Goal: Information Seeking & Learning: Learn about a topic

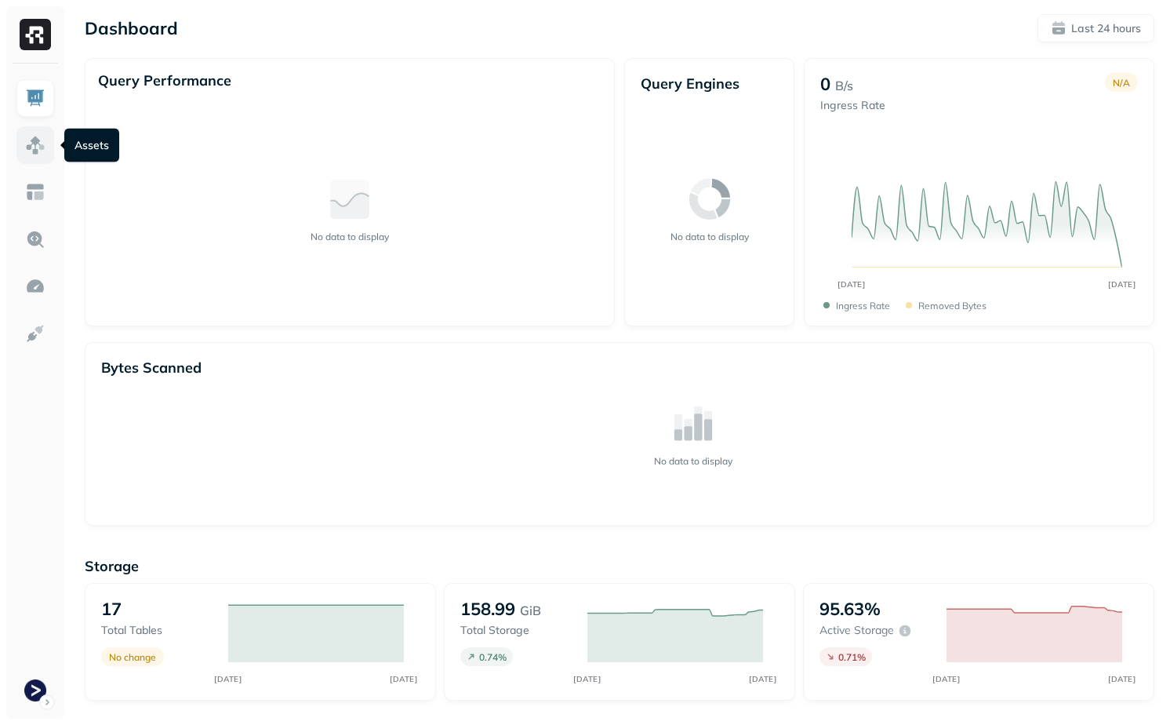
click at [28, 144] on img at bounding box center [35, 145] width 20 height 20
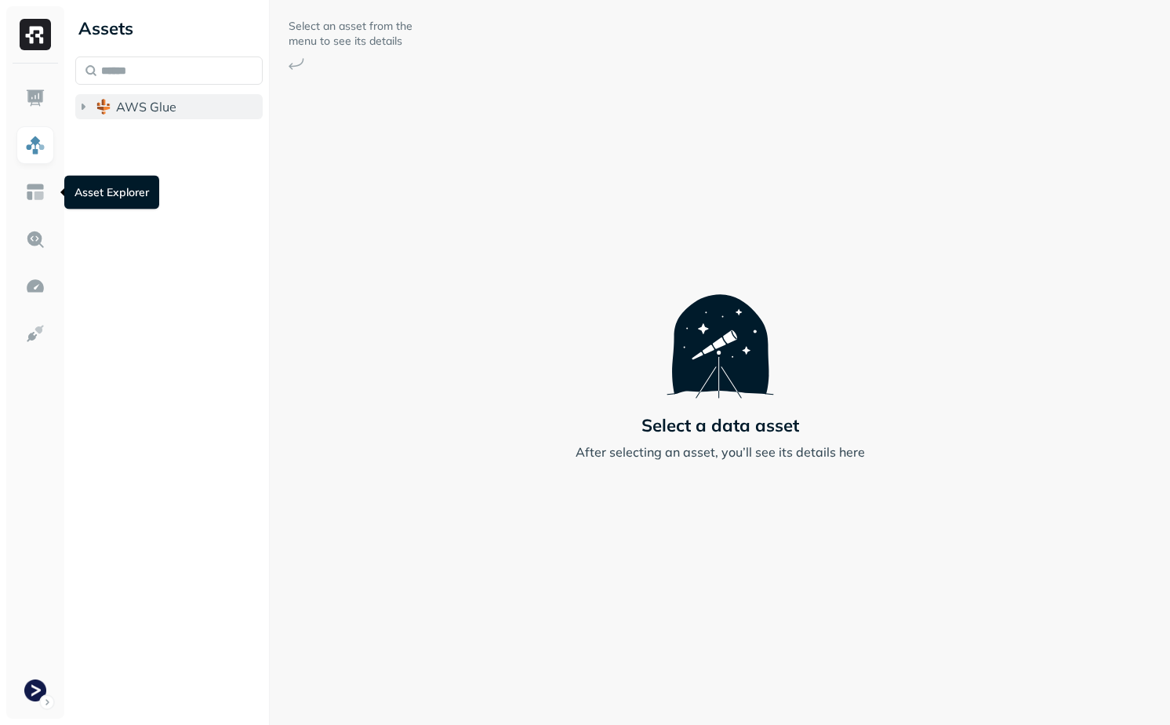
click at [156, 106] on span "AWS Glue" at bounding box center [146, 107] width 60 height 16
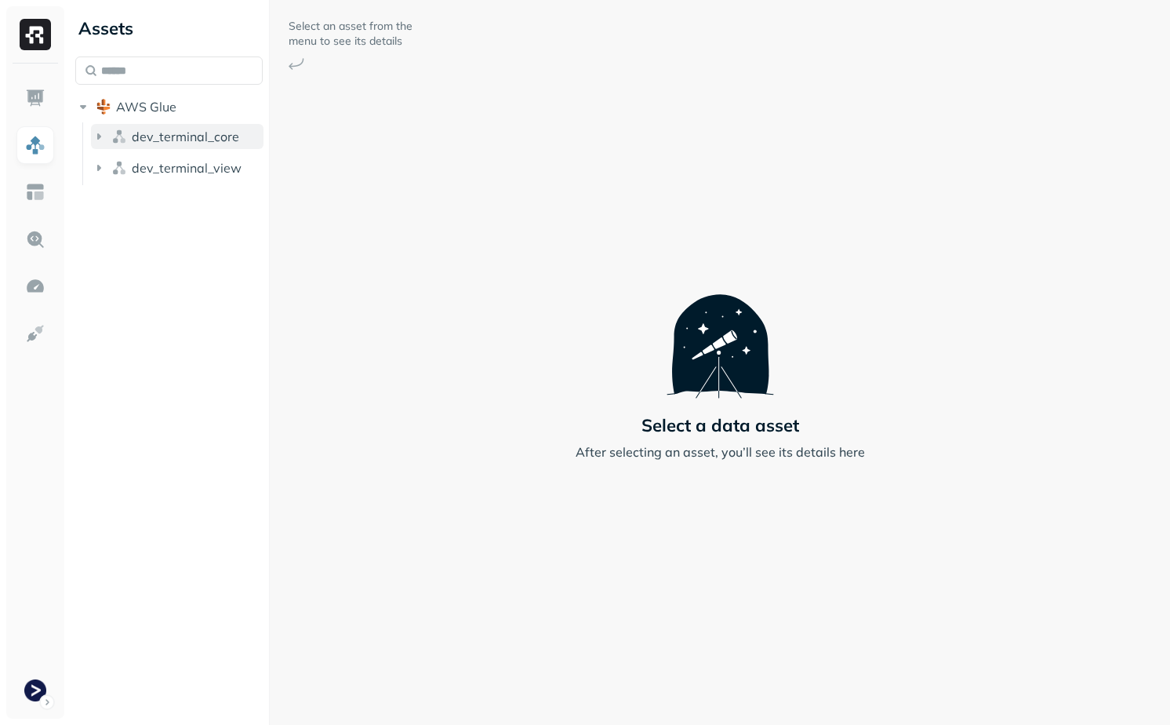
click at [155, 136] on span "dev_terminal_core" at bounding box center [185, 137] width 107 height 16
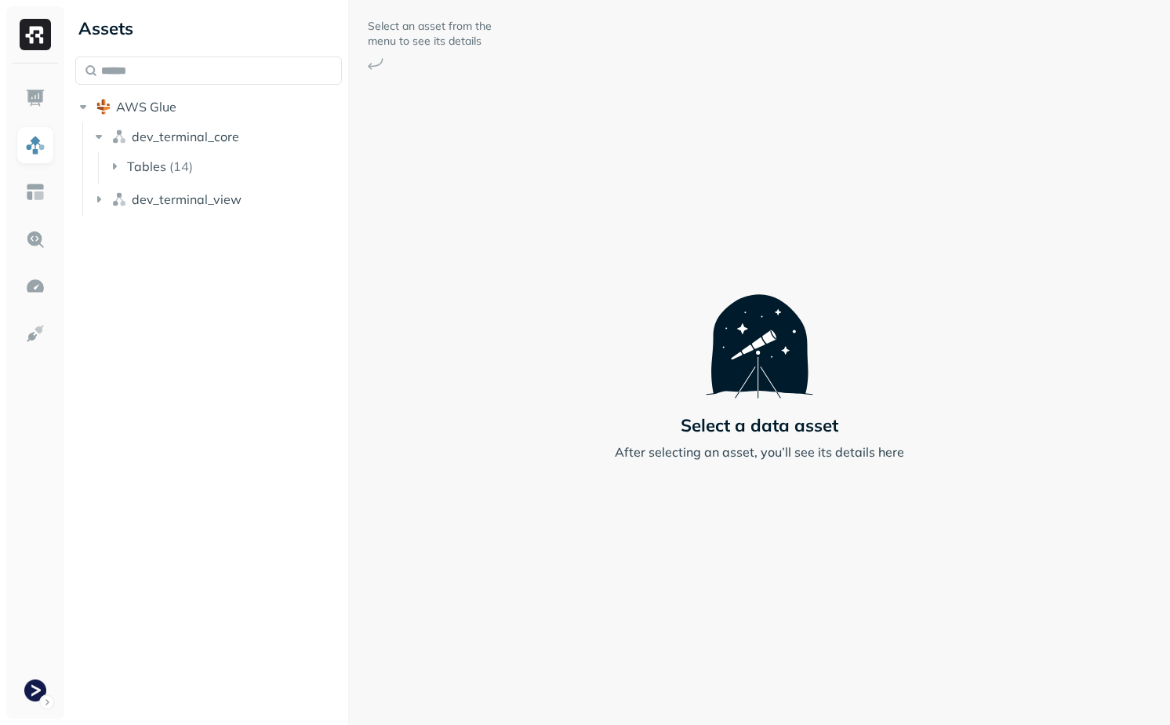
click at [349, 191] on div at bounding box center [348, 362] width 1 height 725
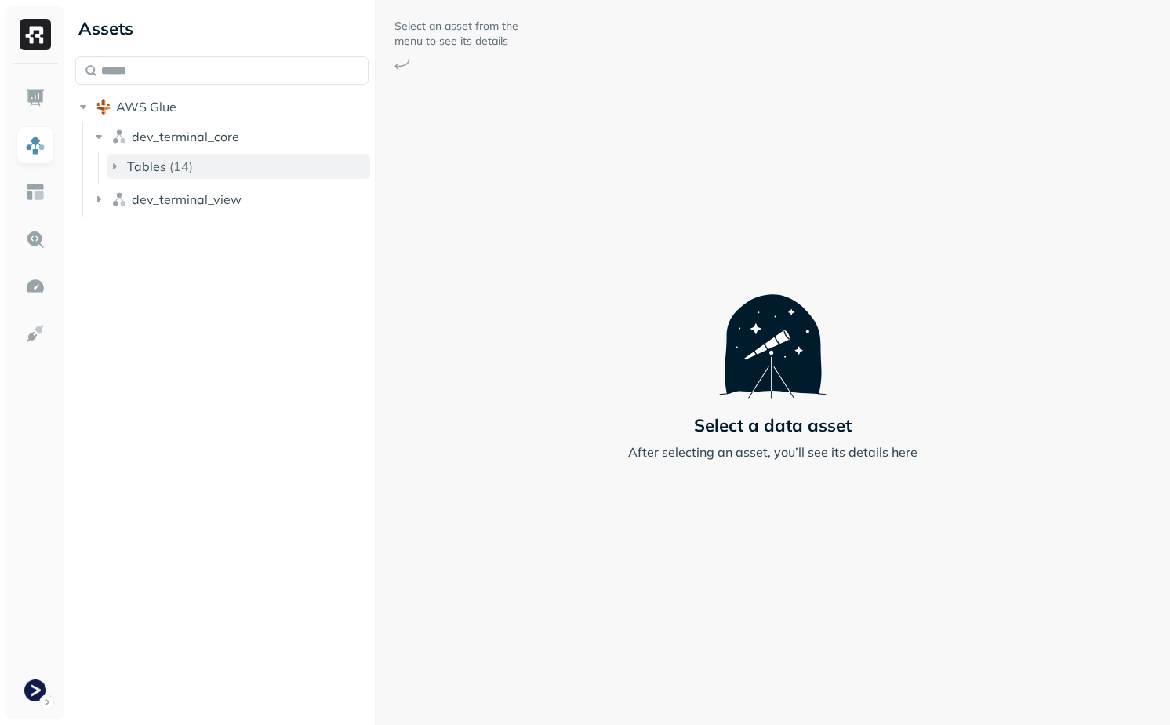
click at [189, 176] on button "Tables ( 14 )" at bounding box center [239, 166] width 264 height 25
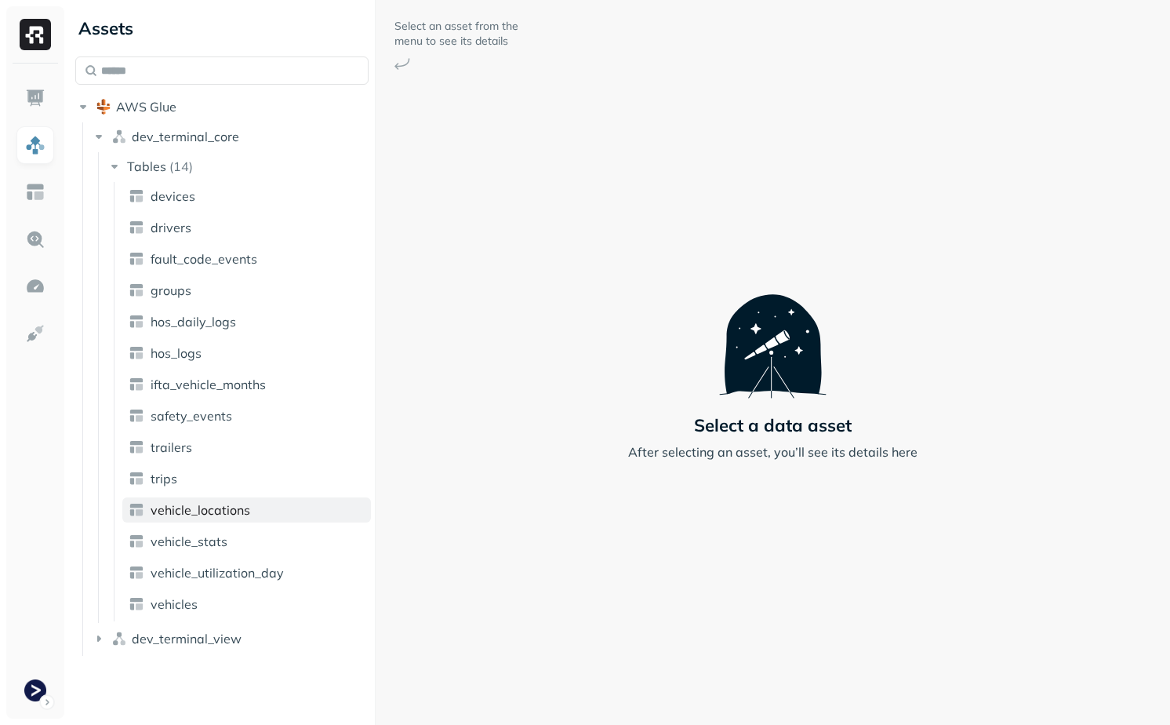
click at [242, 514] on span "vehicle_locations" at bounding box center [201, 510] width 100 height 16
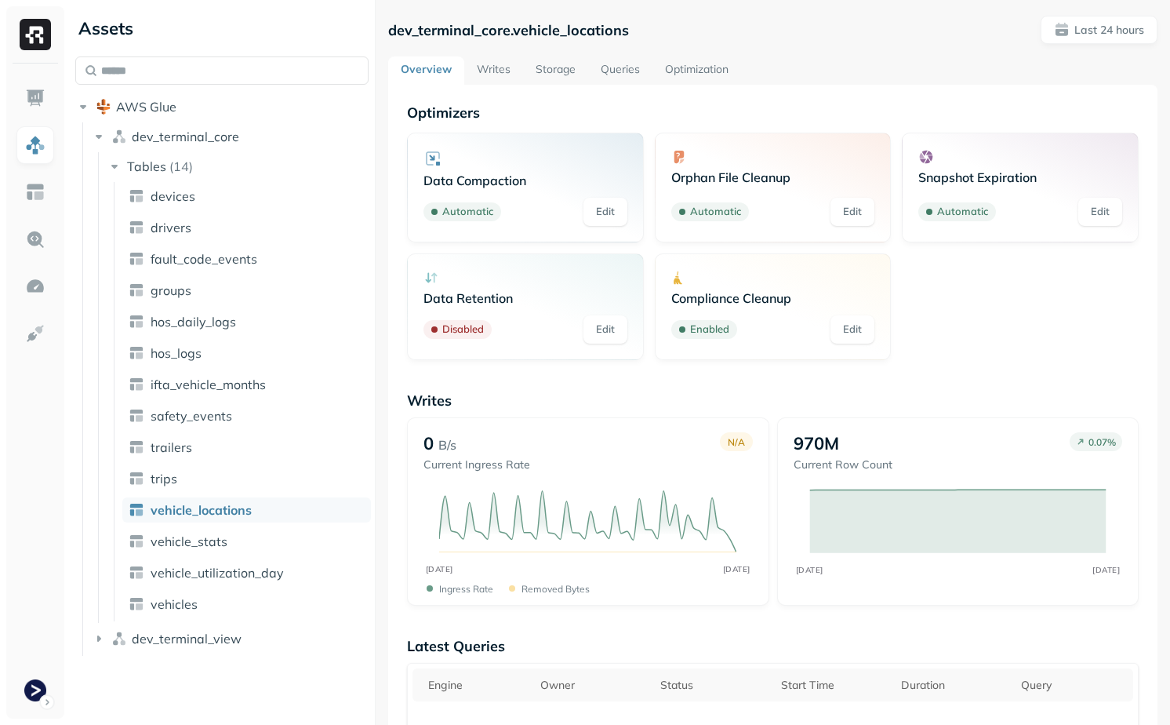
click at [489, 83] on link "Writes" at bounding box center [493, 70] width 59 height 28
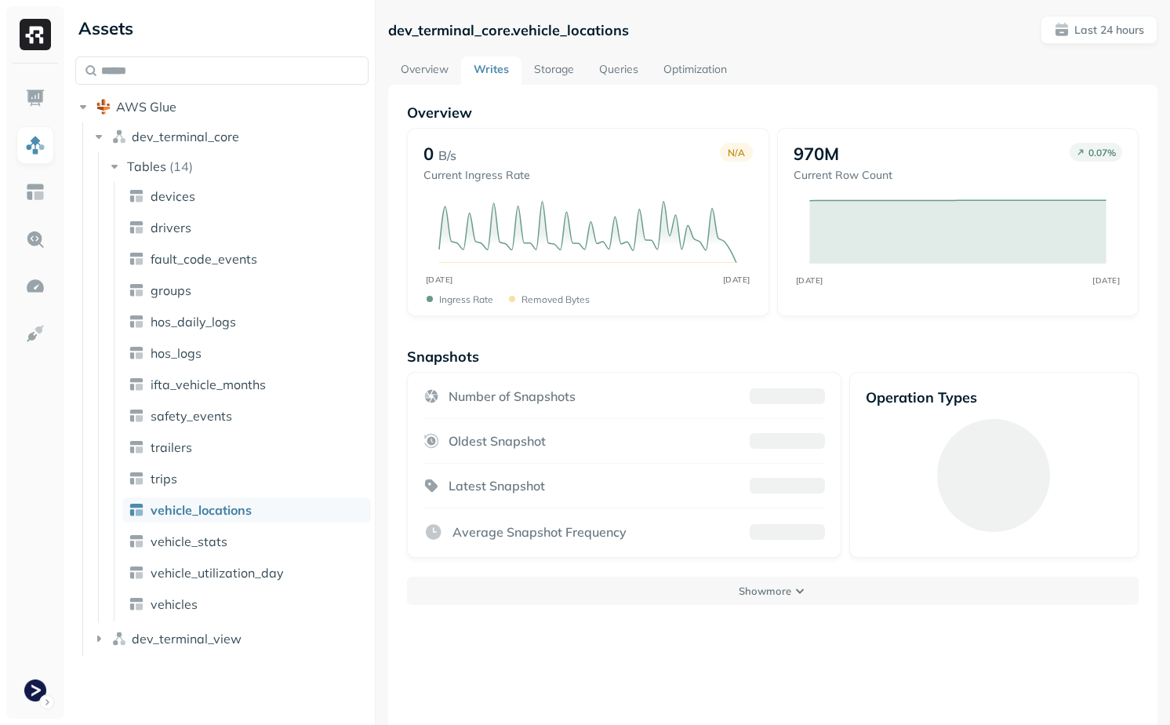
click at [556, 65] on link "Storage" at bounding box center [554, 70] width 65 height 28
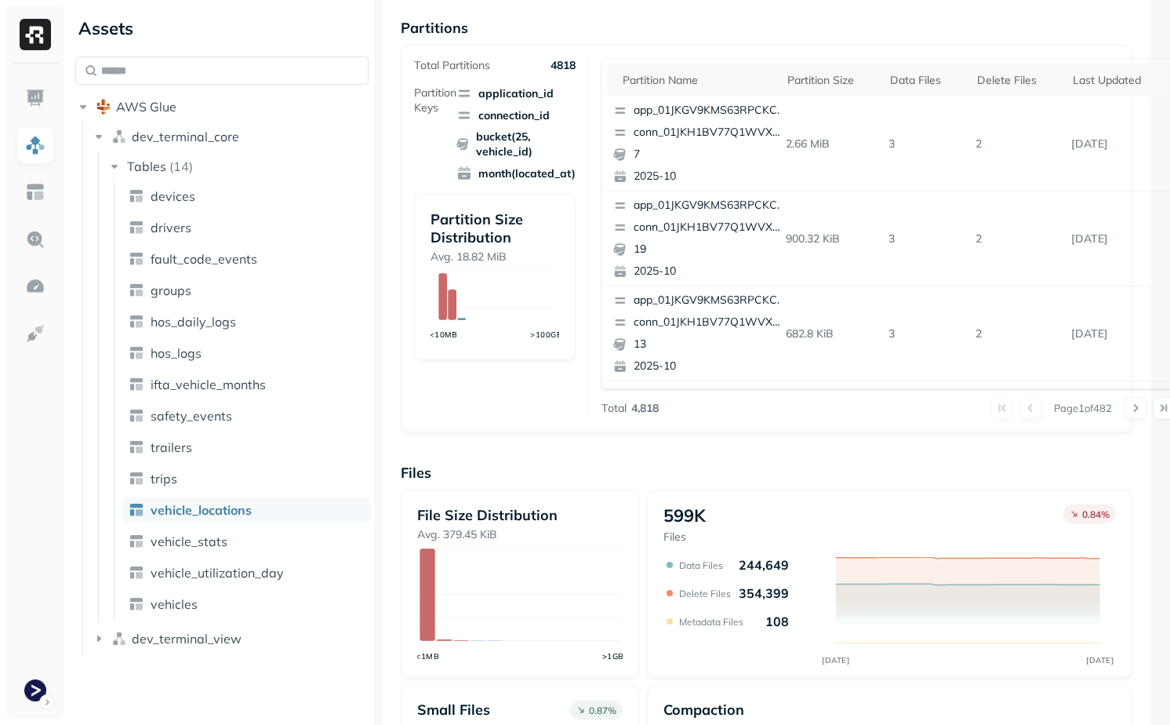
scroll to position [246, 6]
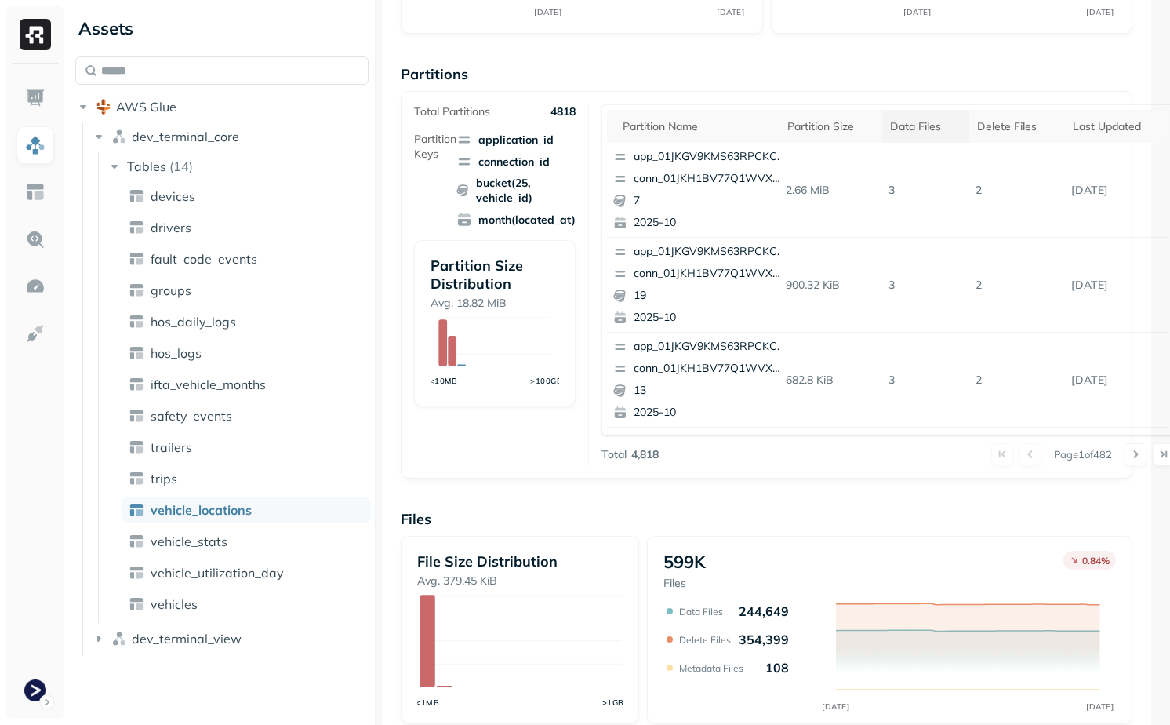
click at [912, 122] on div "Data Files" at bounding box center [925, 126] width 71 height 19
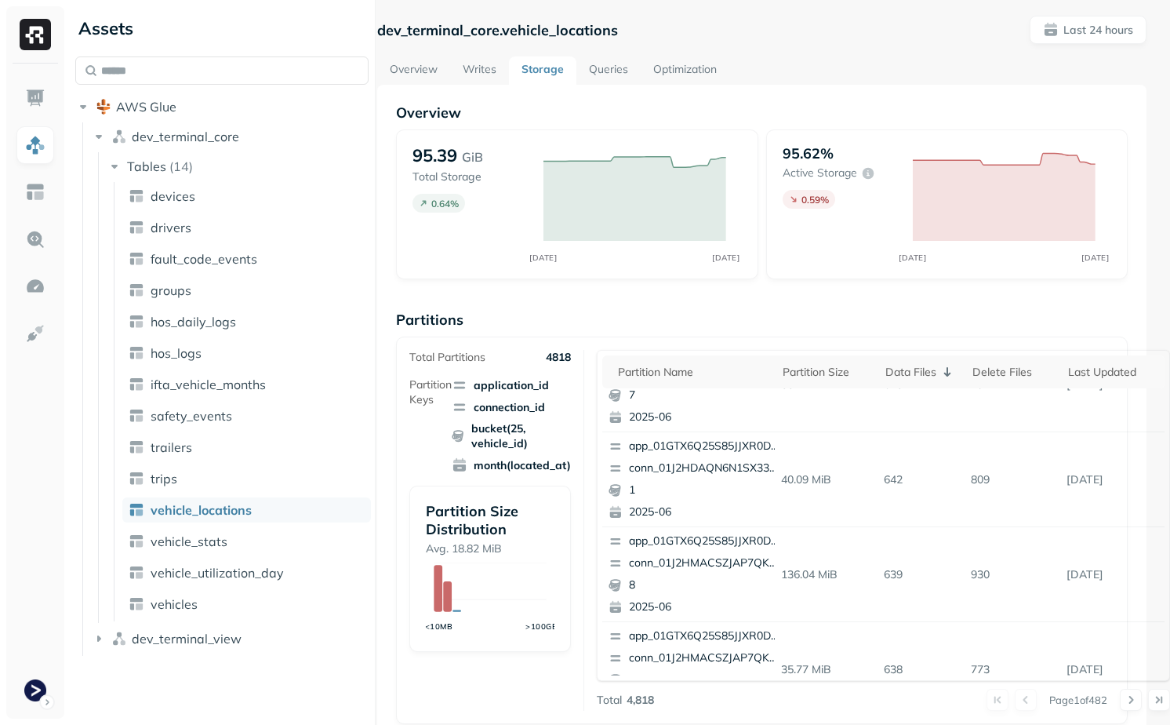
scroll to position [337, 0]
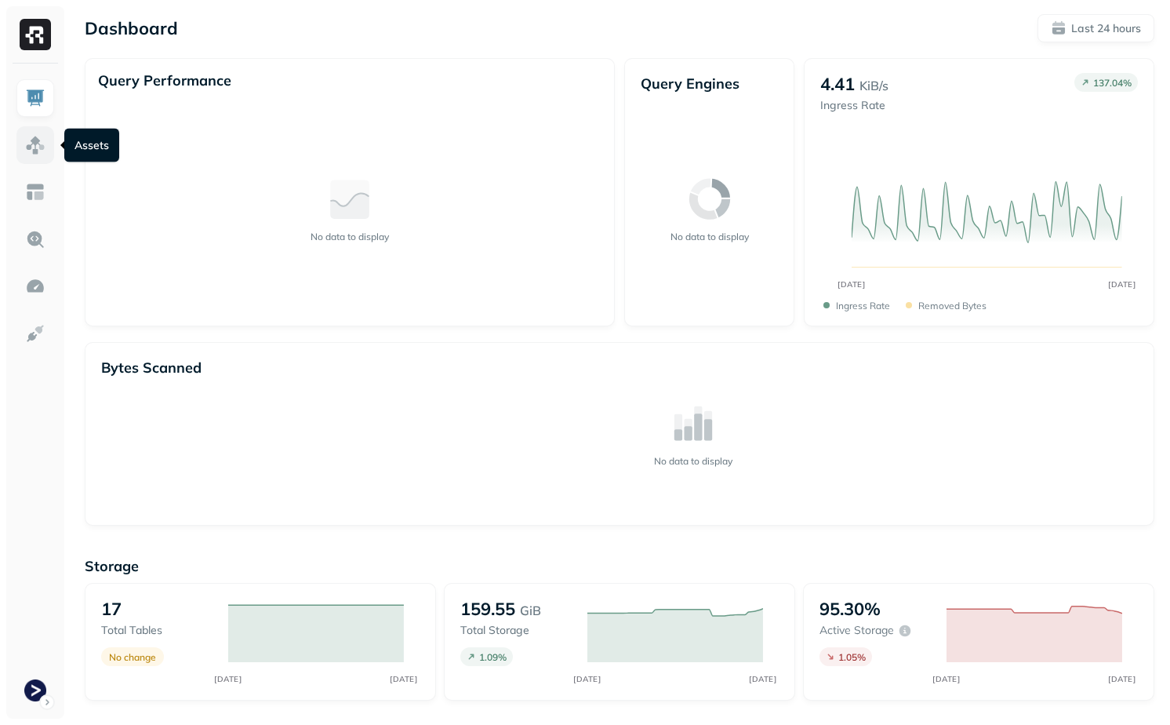
click at [38, 159] on link at bounding box center [35, 145] width 38 height 38
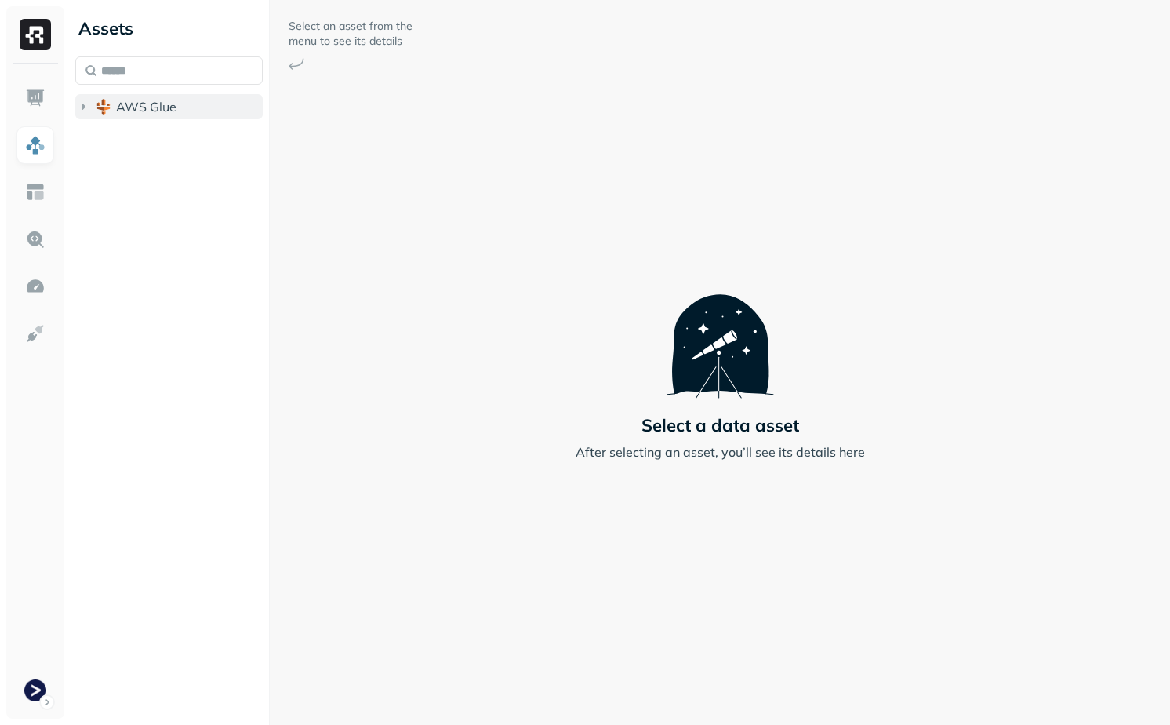
click at [165, 116] on button "AWS Glue" at bounding box center [168, 106] width 187 height 25
click at [176, 133] on span "dev_terminal_core" at bounding box center [185, 137] width 107 height 16
click at [195, 178] on button "Tables ( 14 )" at bounding box center [186, 166] width 158 height 25
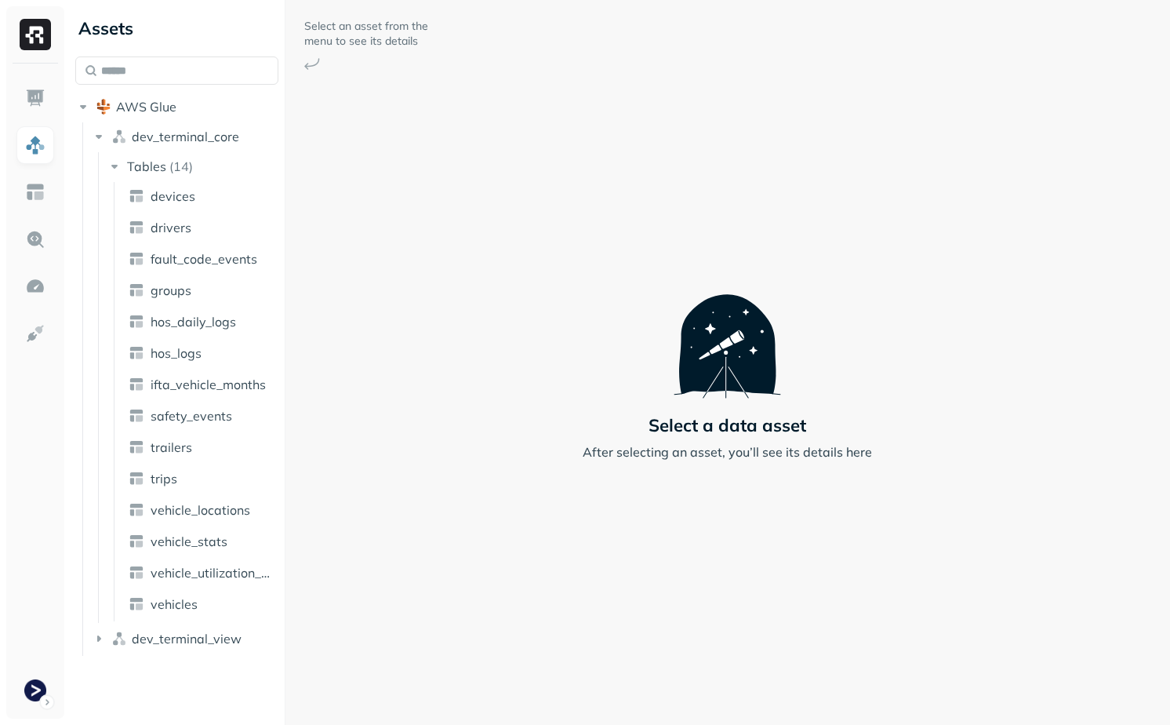
click at [339, 318] on div "Assets AWS Glue dev_terminal_core Tables ( 14 ) devices drivers fault_code_even…" at bounding box center [619, 362] width 1101 height 725
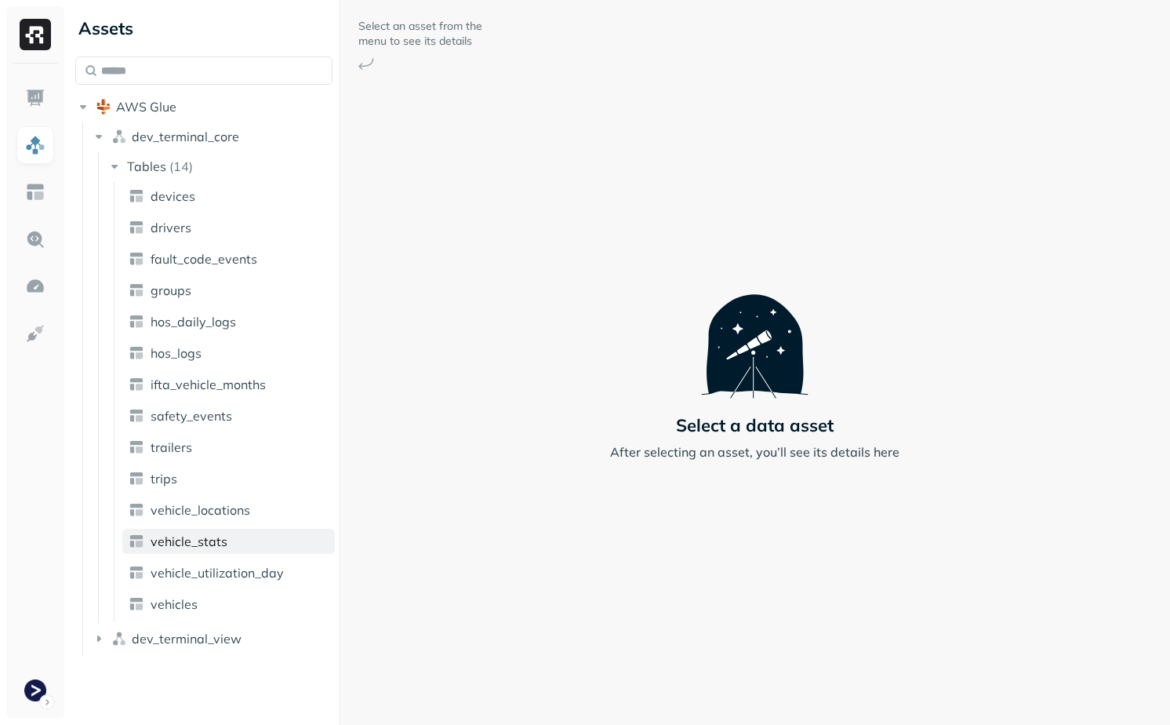
click at [224, 539] on span "vehicle_stats" at bounding box center [189, 541] width 77 height 16
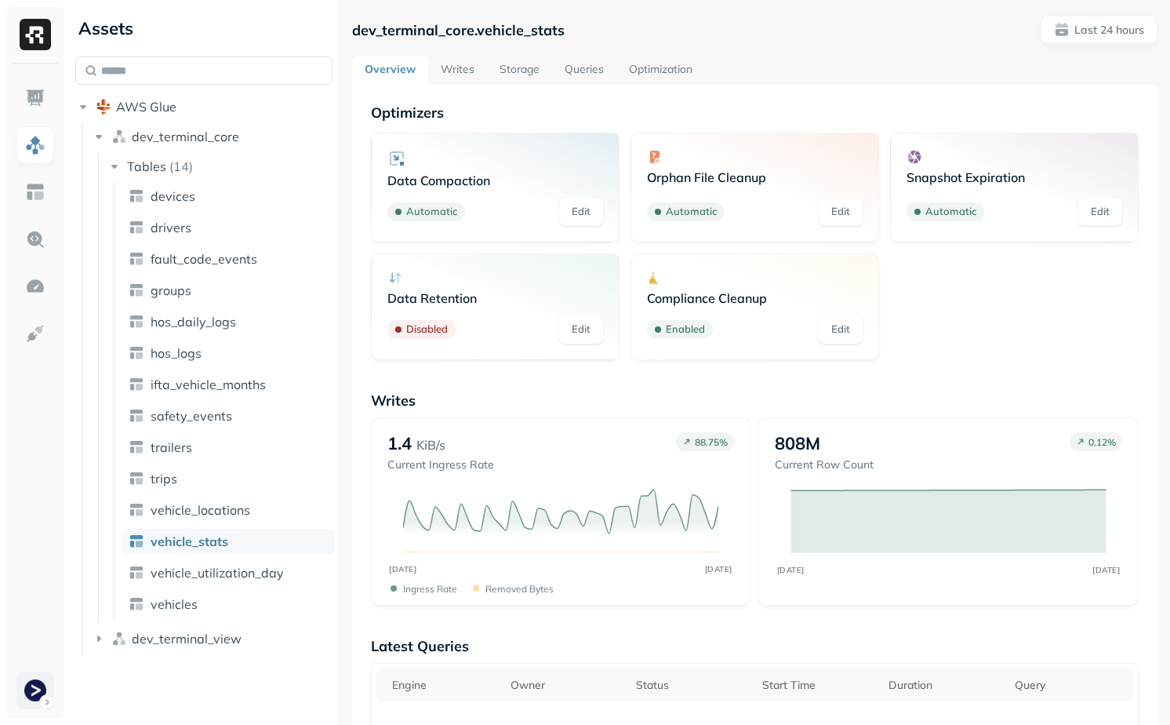
click at [31, 704] on html "Assets AWS Glue dev_terminal_core Tables ( 14 ) devices drivers fault_code_even…" at bounding box center [585, 362] width 1170 height 725
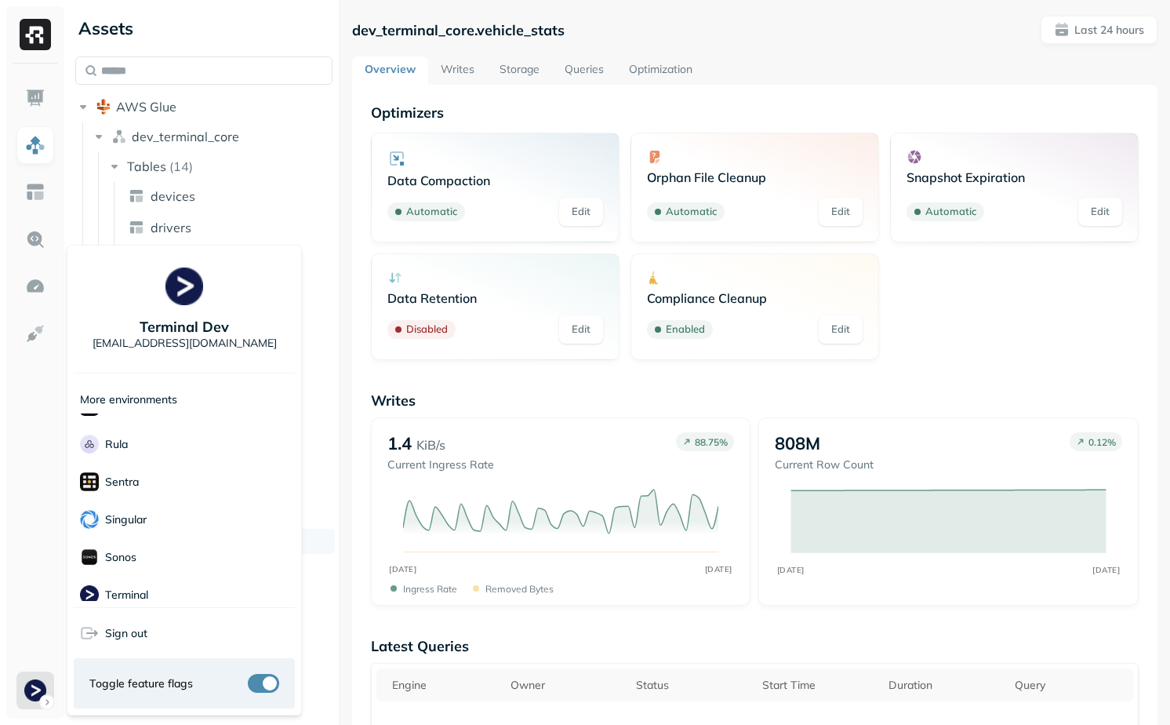
scroll to position [490, 0]
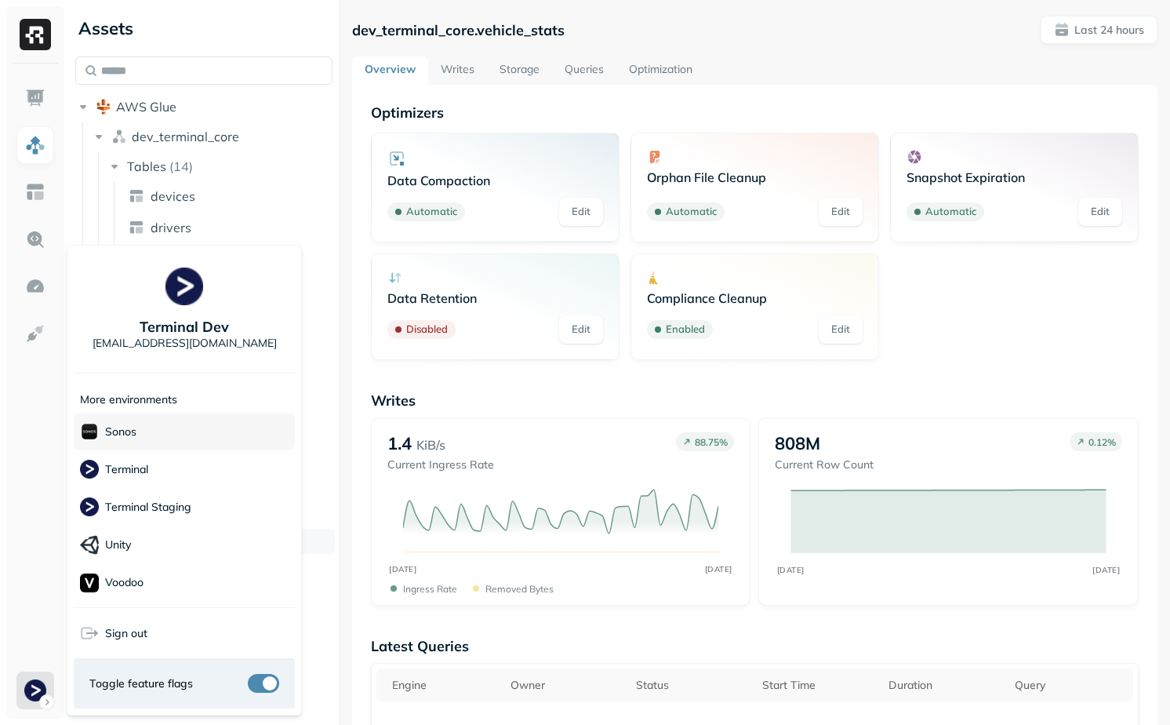
click at [166, 431] on div "Sonos" at bounding box center [184, 432] width 221 height 38
click at [329, 416] on html "Assets AWS Glue dev_terminal_core Tables ( 14 ) devices drivers fault_code_even…" at bounding box center [585, 362] width 1170 height 725
